Goal: Use online tool/utility: Utilize a website feature to perform a specific function

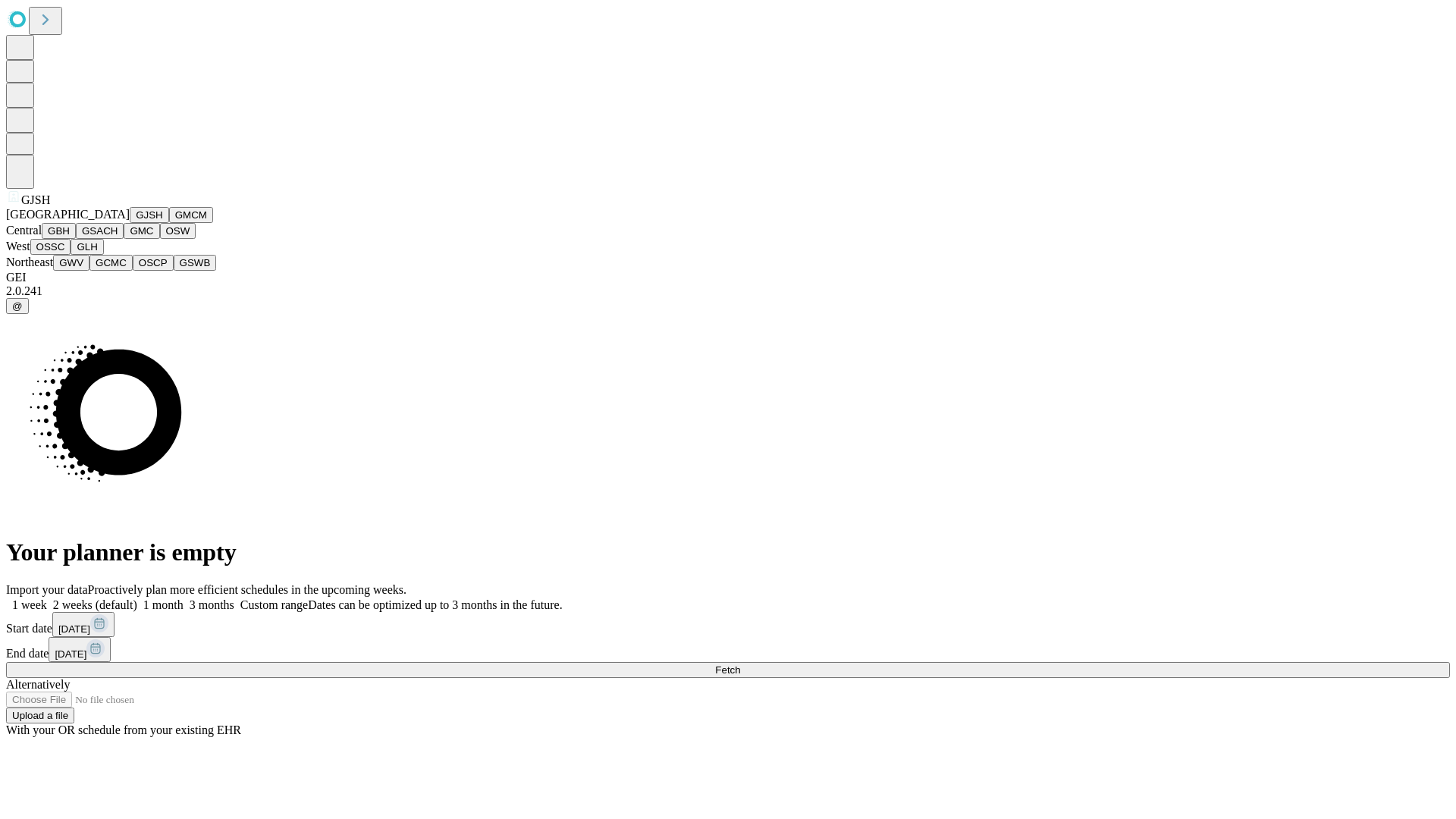
click at [129, 223] on button "GJSH" at bounding box center [149, 215] width 40 height 16
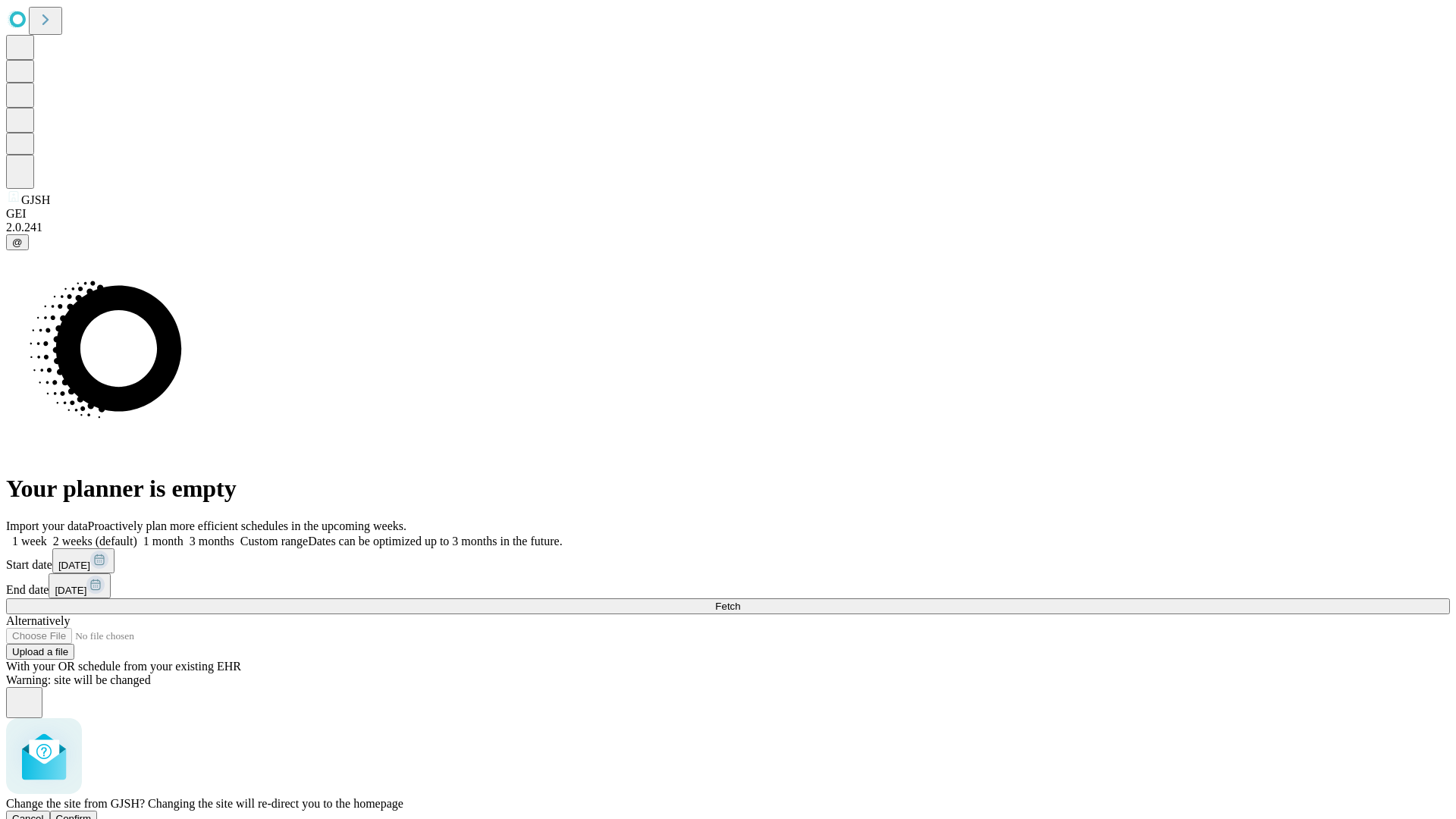
click at [92, 813] on span "Confirm" at bounding box center [74, 819] width 36 height 12
click at [47, 534] on label "1 week" at bounding box center [26, 541] width 41 height 13
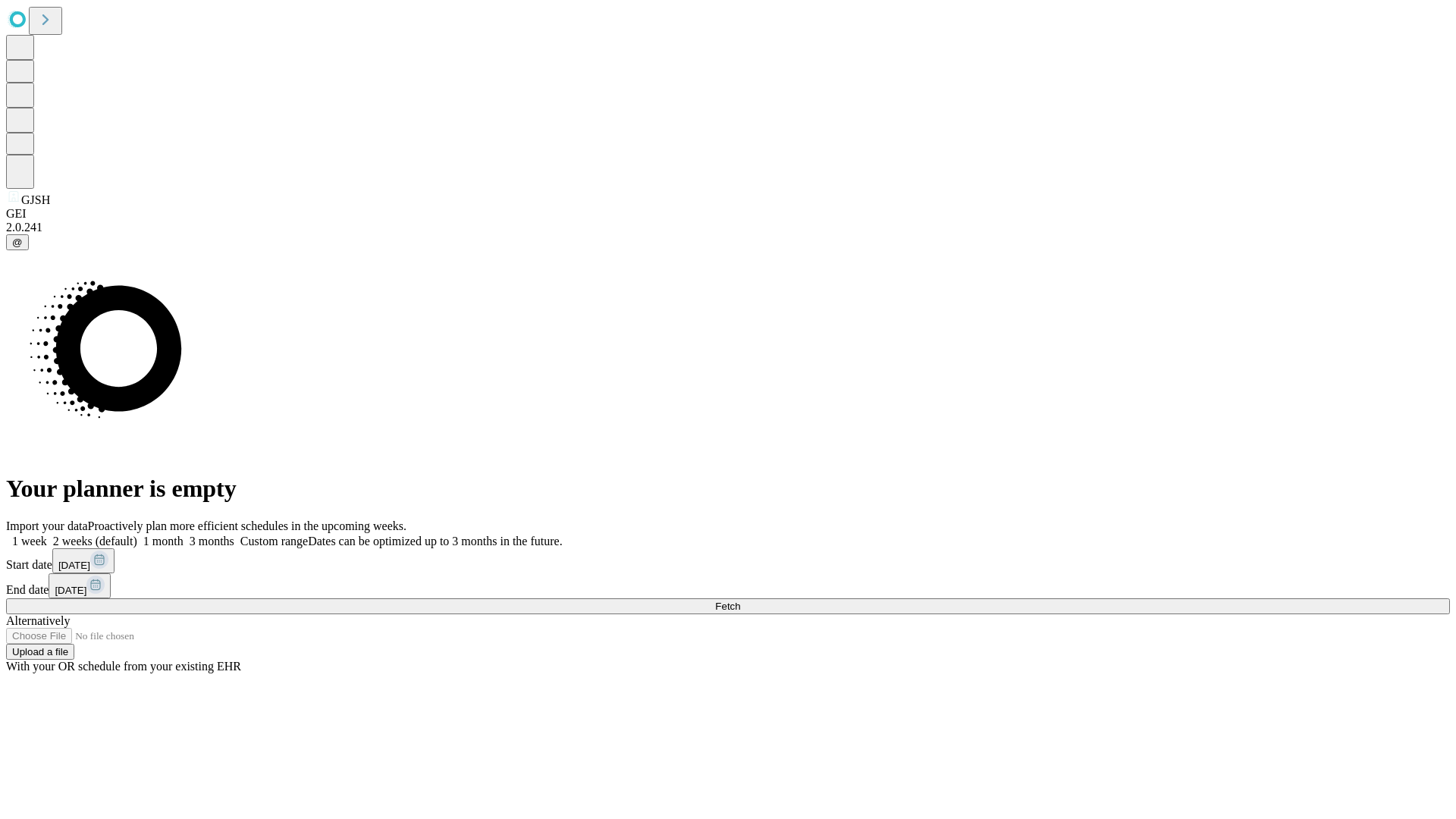
click at [740, 601] on span "Fetch" at bounding box center [728, 607] width 25 height 12
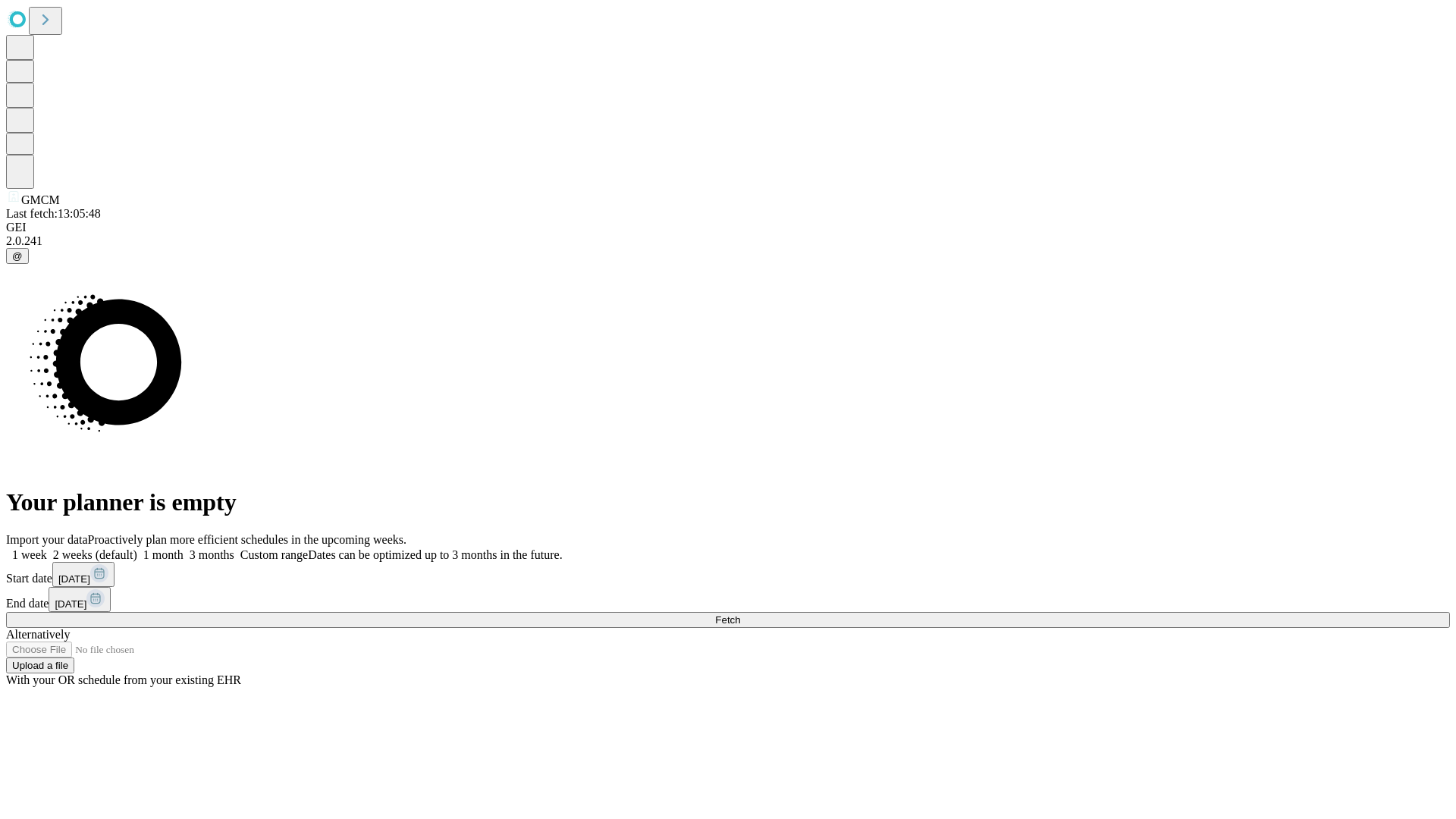
click at [47, 548] on label "1 week" at bounding box center [26, 555] width 41 height 13
click at [740, 614] on span "Fetch" at bounding box center [728, 620] width 25 height 12
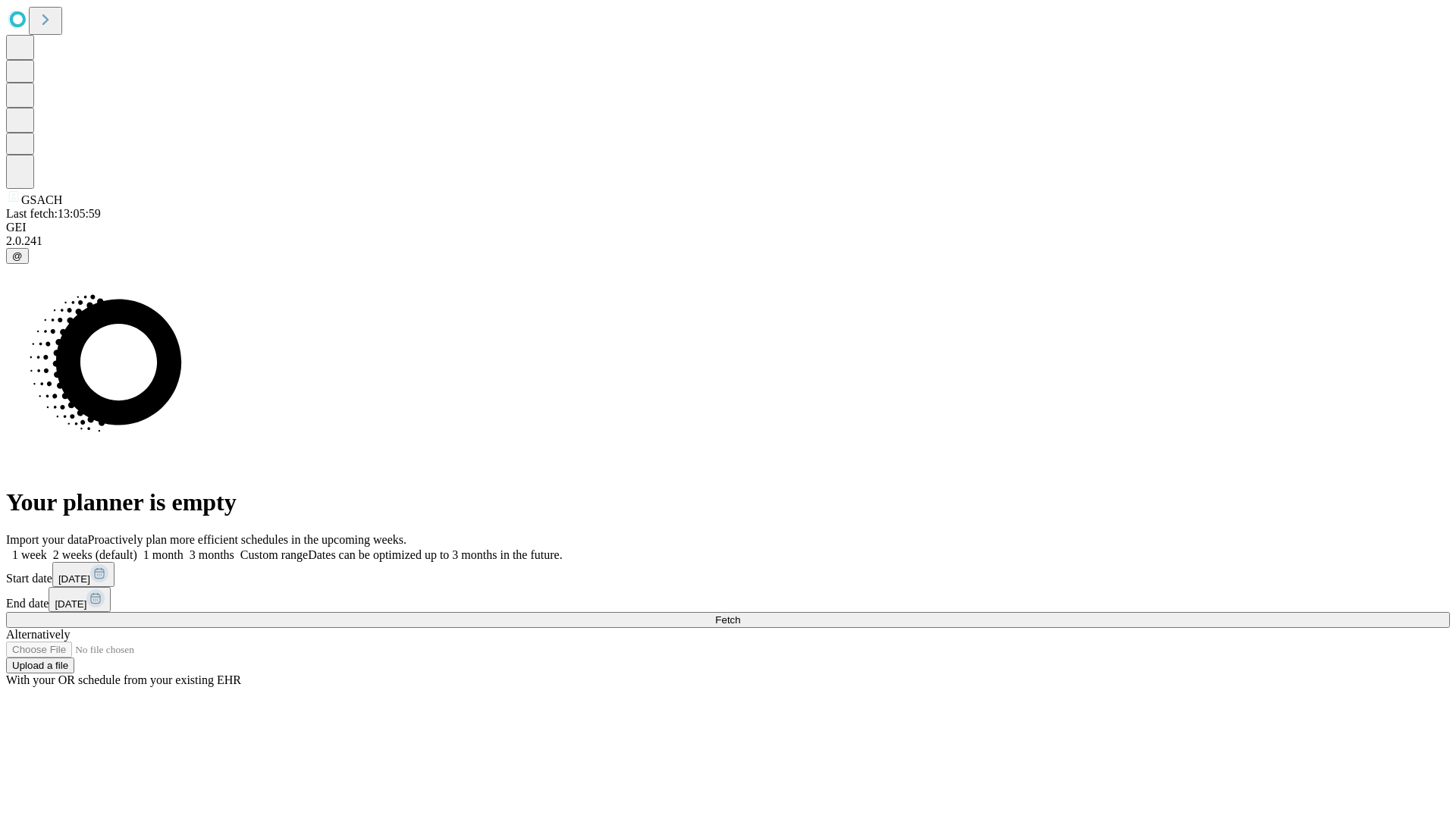
click at [47, 548] on label "1 week" at bounding box center [26, 555] width 41 height 13
click at [740, 614] on span "Fetch" at bounding box center [728, 620] width 25 height 12
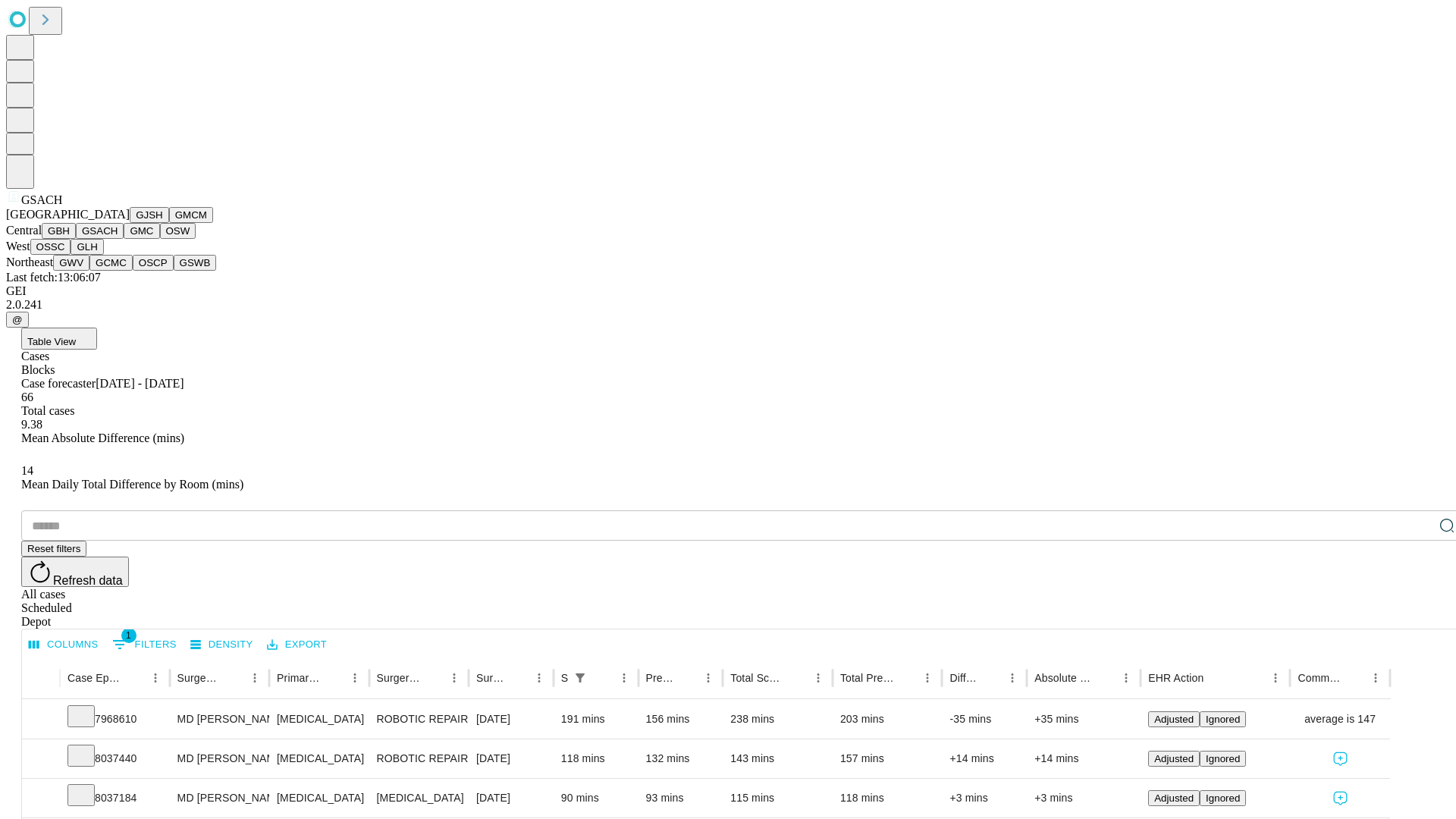
click at [124, 239] on button "GMC" at bounding box center [141, 231] width 36 height 16
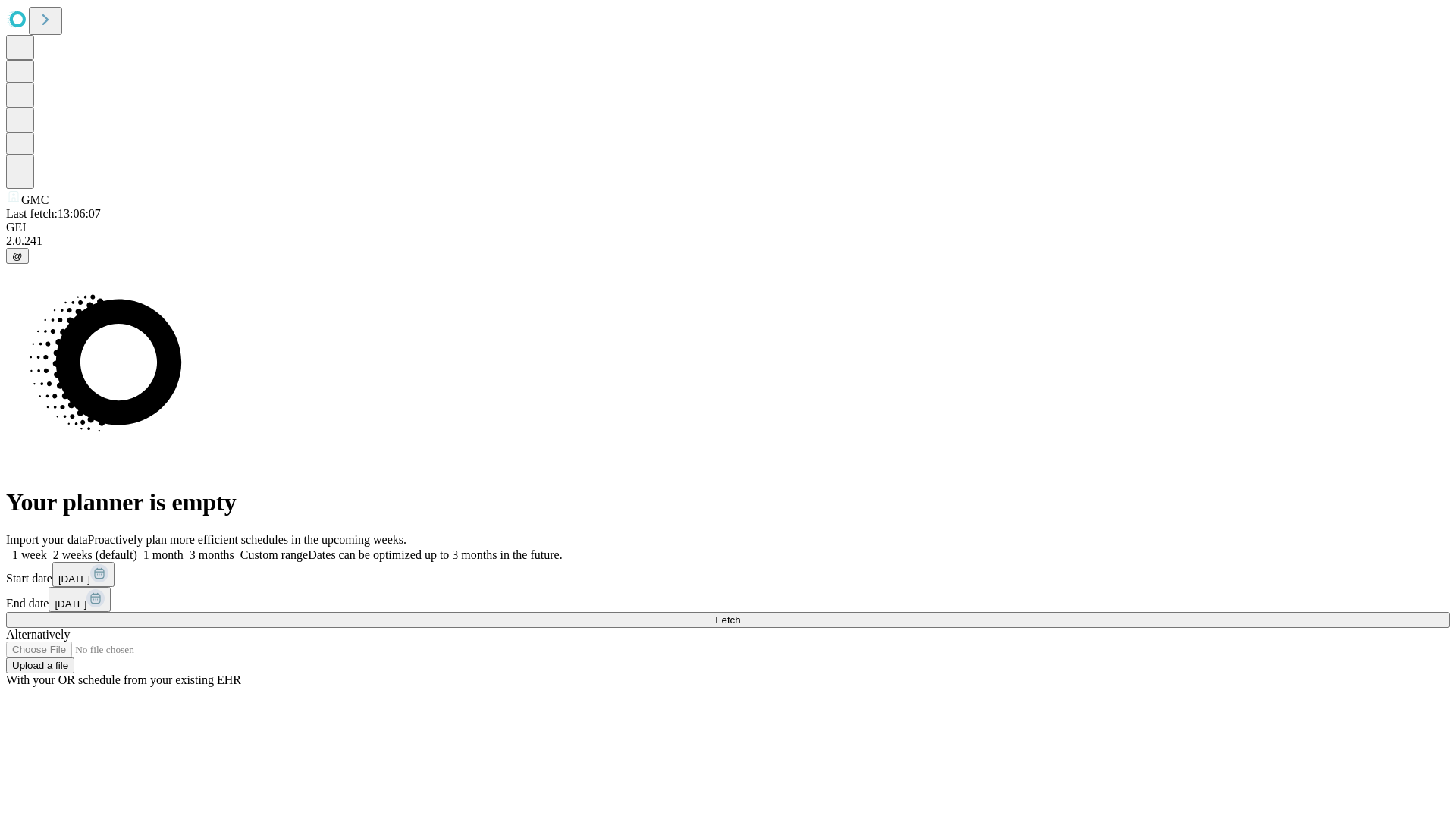
click at [740, 614] on span "Fetch" at bounding box center [728, 620] width 25 height 12
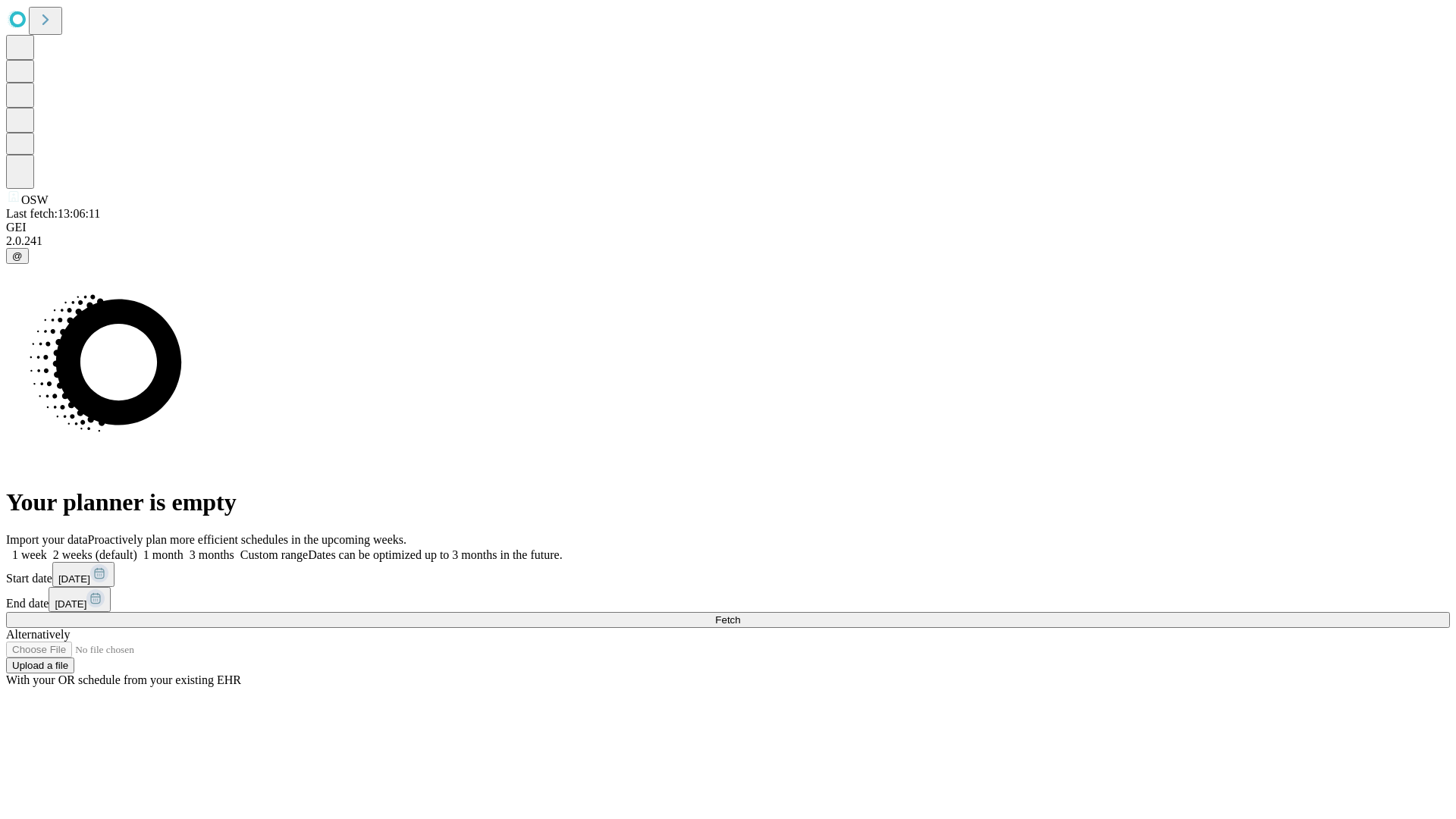
click at [47, 548] on label "1 week" at bounding box center [26, 555] width 41 height 13
click at [740, 614] on span "Fetch" at bounding box center [728, 620] width 25 height 12
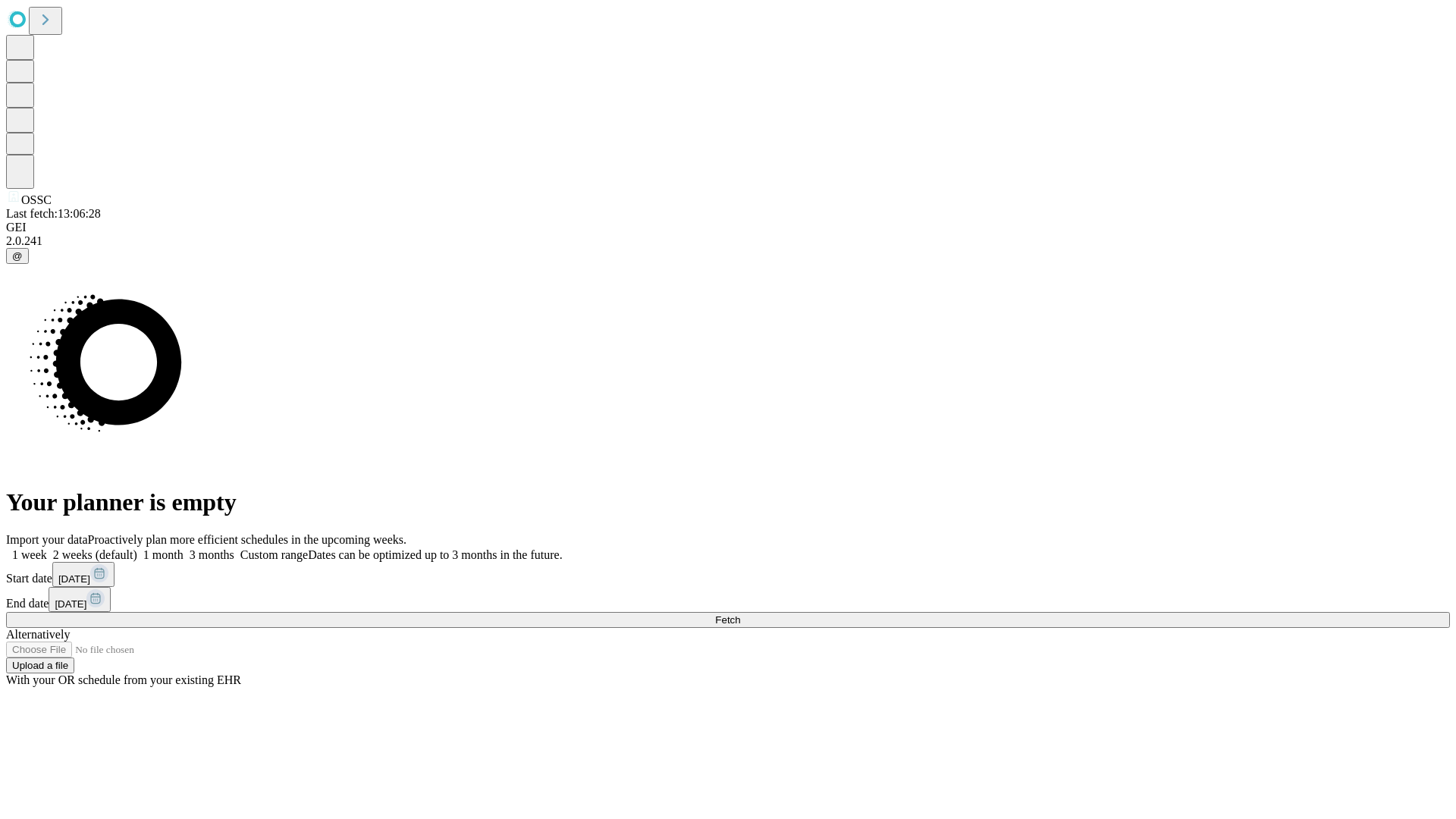
click at [47, 548] on label "1 week" at bounding box center [26, 555] width 41 height 13
click at [740, 614] on span "Fetch" at bounding box center [728, 620] width 25 height 12
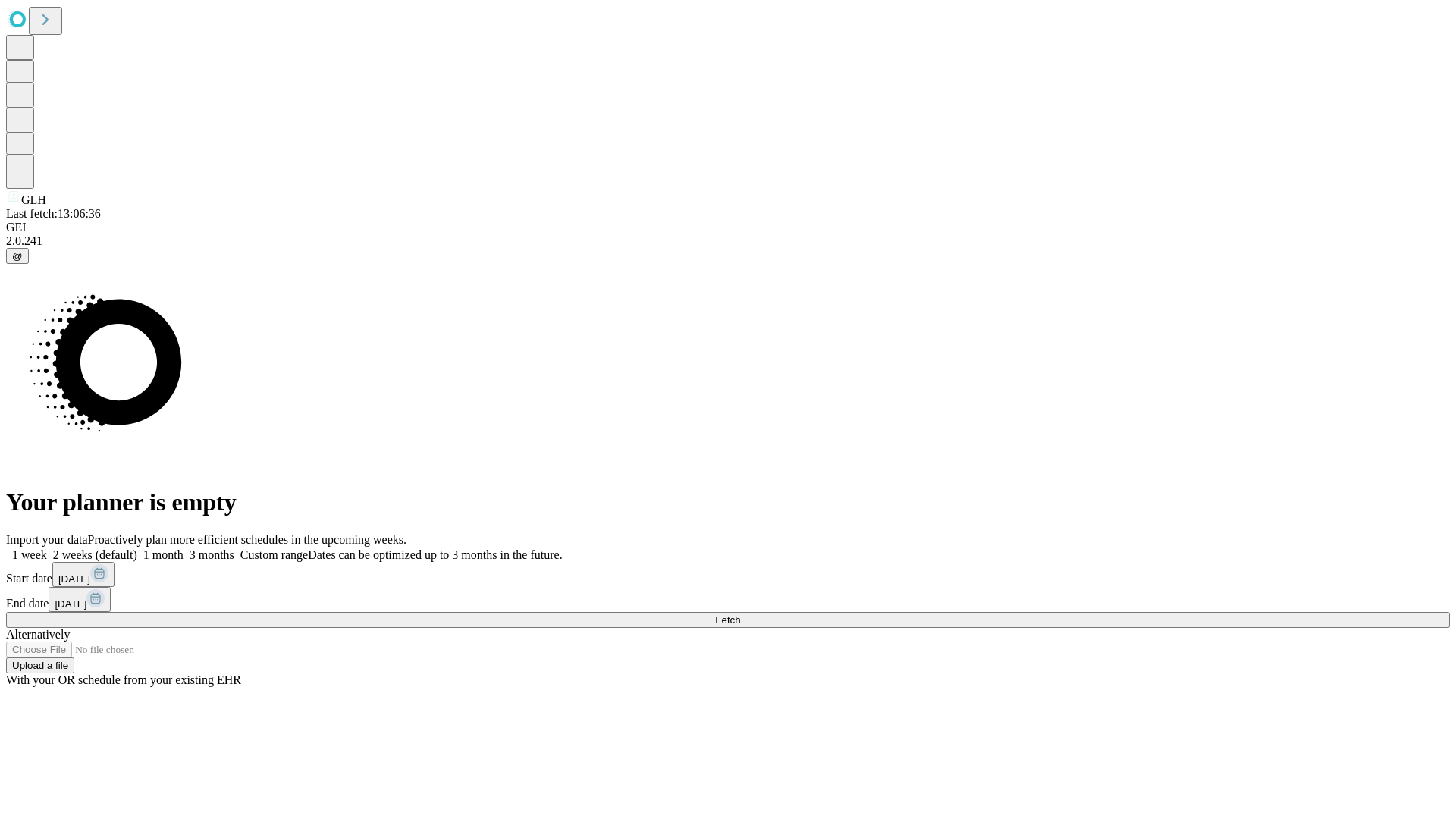
click at [47, 548] on label "1 week" at bounding box center [26, 555] width 41 height 13
click at [740, 614] on span "Fetch" at bounding box center [728, 620] width 25 height 12
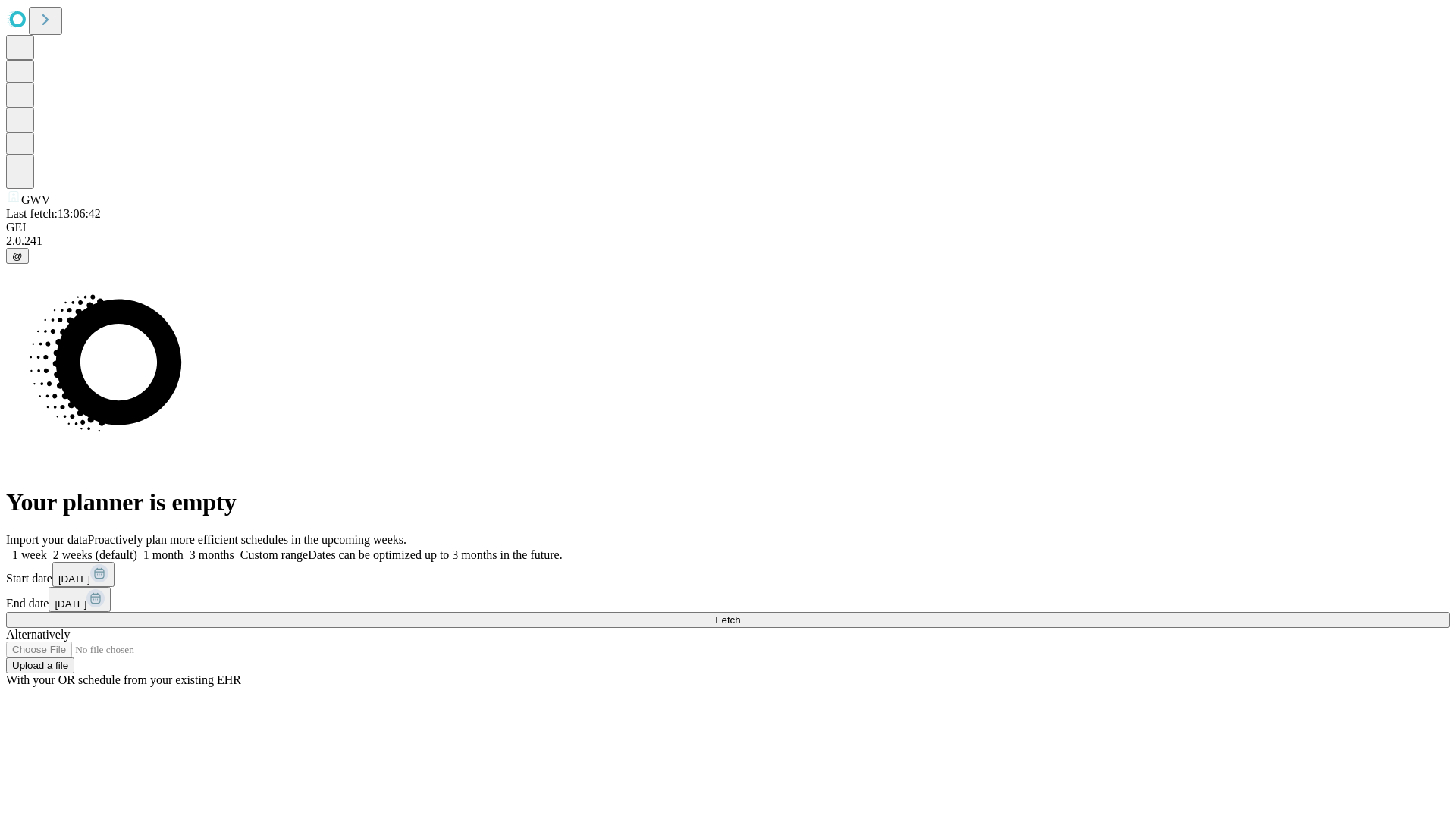
click at [47, 548] on label "1 week" at bounding box center [26, 555] width 41 height 13
click at [740, 614] on span "Fetch" at bounding box center [728, 620] width 25 height 12
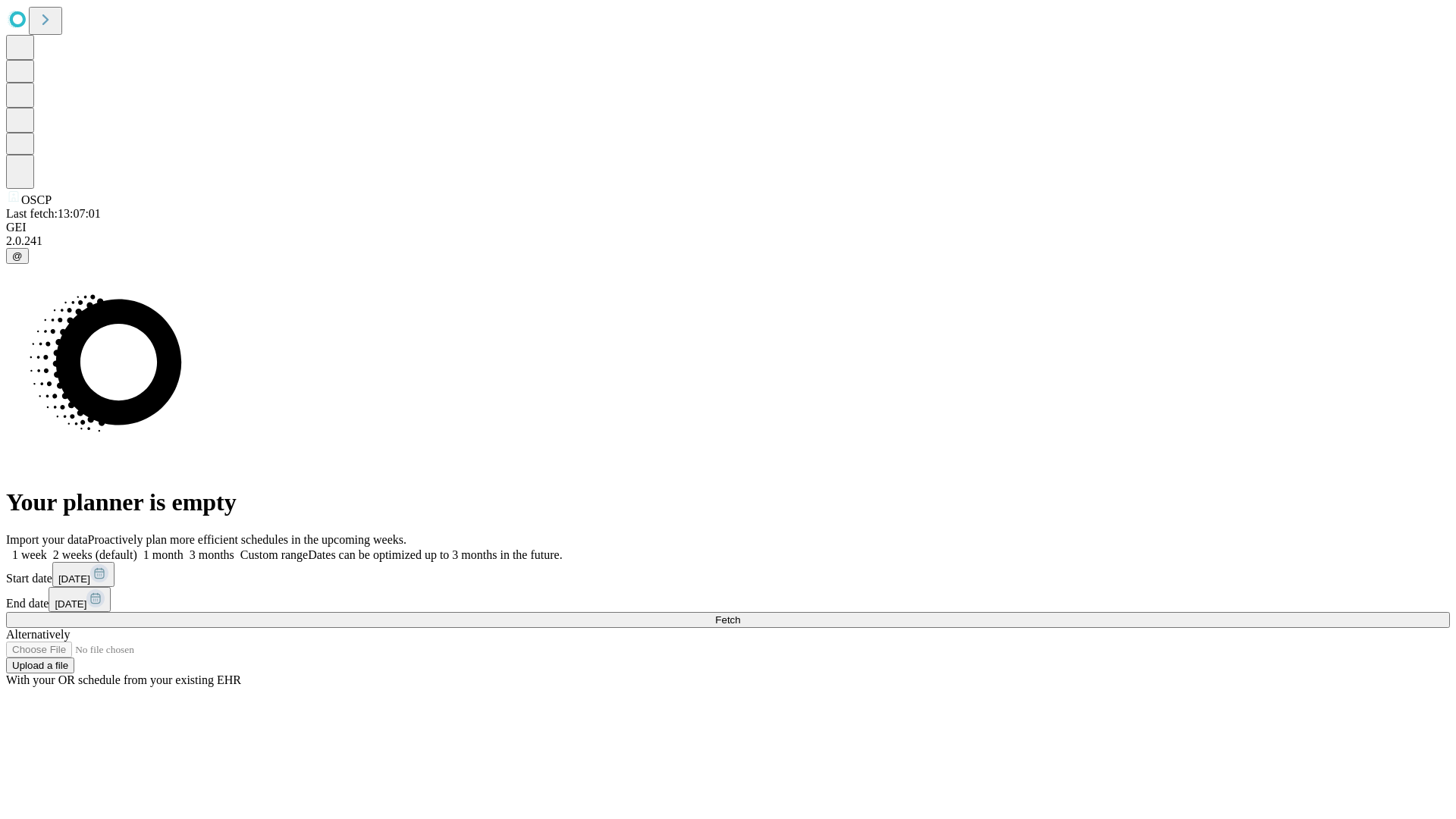
click at [47, 548] on label "1 week" at bounding box center [26, 555] width 41 height 13
click at [740, 614] on span "Fetch" at bounding box center [728, 620] width 25 height 12
